Goal: Task Accomplishment & Management: Use online tool/utility

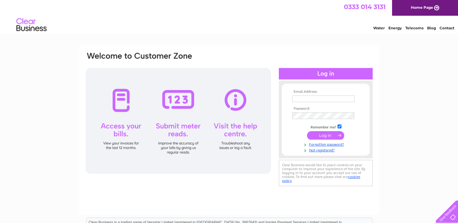
type input "[EMAIL_ADDRESS][DOMAIN_NAME]"
click at [323, 136] on input "submit" at bounding box center [325, 135] width 37 height 8
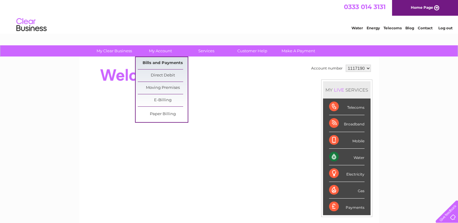
click at [167, 64] on link "Bills and Payments" at bounding box center [163, 63] width 50 height 12
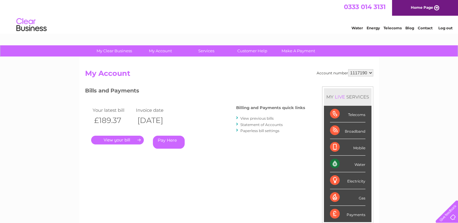
click at [121, 138] on link "." at bounding box center [117, 140] width 53 height 9
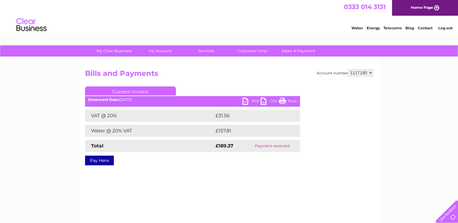
click at [247, 101] on link "PDF" at bounding box center [251, 102] width 18 height 9
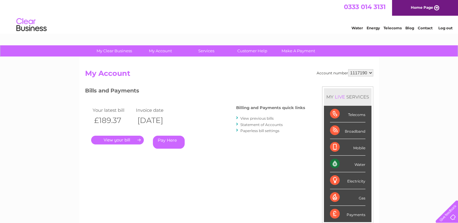
click at [261, 124] on link "Statement of Accounts" at bounding box center [261, 124] width 42 height 5
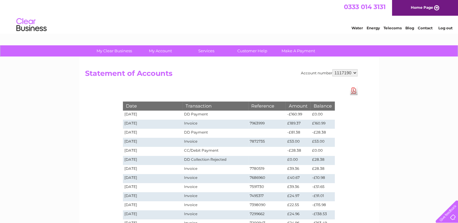
click at [354, 90] on link "Download Pdf" at bounding box center [354, 90] width 8 height 9
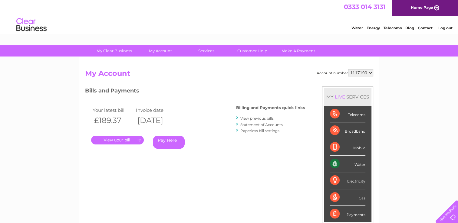
click at [260, 117] on link "View previous bills" at bounding box center [256, 118] width 33 height 5
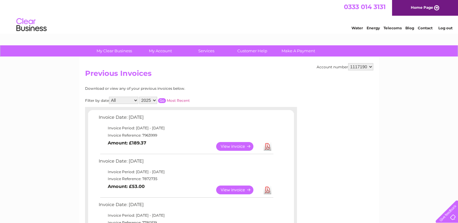
click at [233, 189] on link "View" at bounding box center [238, 190] width 44 height 9
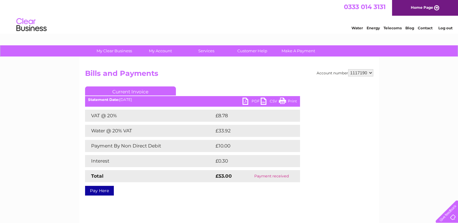
click at [248, 101] on link "PDF" at bounding box center [251, 102] width 18 height 9
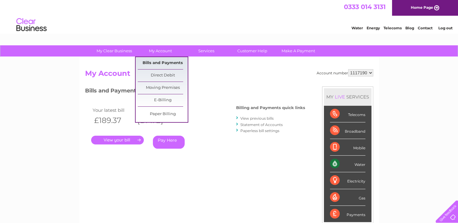
click at [162, 60] on link "Bills and Payments" at bounding box center [163, 63] width 50 height 12
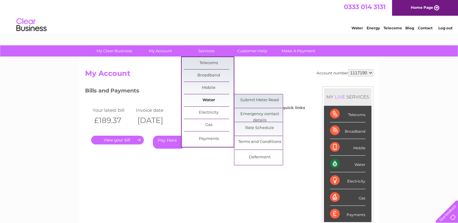
click at [211, 98] on link "Water" at bounding box center [209, 100] width 50 height 12
click at [247, 97] on link "Submit Meter Read" at bounding box center [259, 100] width 50 height 12
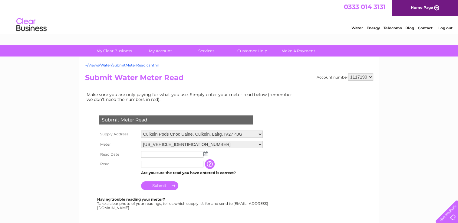
click at [206, 153] on img at bounding box center [205, 153] width 5 height 5
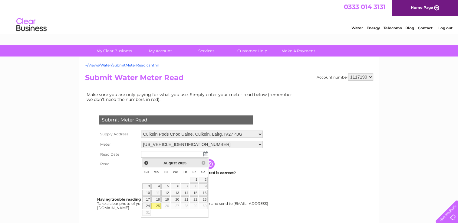
click at [158, 206] on link "25" at bounding box center [155, 206] width 9 height 6
type input "2025/08/25"
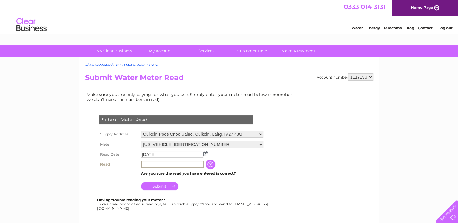
click at [157, 166] on input "text" at bounding box center [172, 164] width 63 height 7
type input "565"
click at [161, 187] on input "Submit" at bounding box center [159, 185] width 37 height 8
